Goal: Check status: Check status

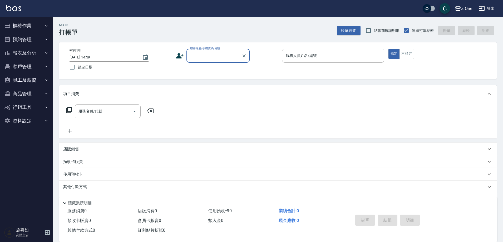
click at [46, 53] on icon "button" at bounding box center [46, 53] width 4 height 4
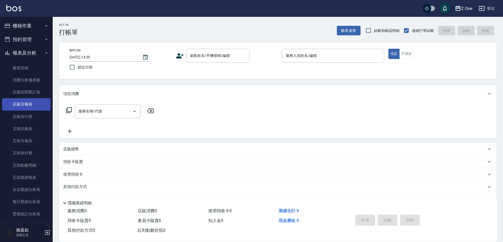
click at [32, 105] on link "店家日報表" at bounding box center [26, 104] width 48 height 12
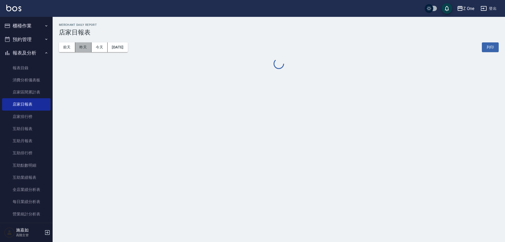
click at [85, 47] on button "昨天" at bounding box center [83, 47] width 16 height 10
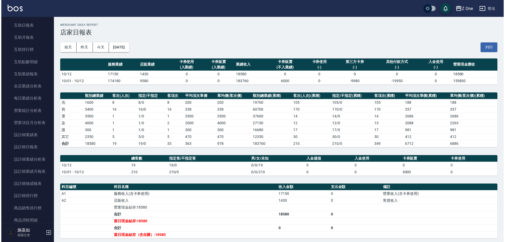
scroll to position [105, 0]
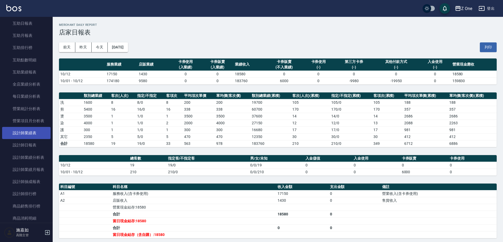
click at [35, 131] on link "設計師業績表" at bounding box center [26, 133] width 48 height 12
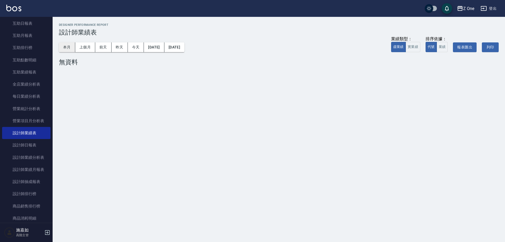
click at [71, 48] on button "本月" at bounding box center [67, 47] width 16 height 10
